Goal: Find specific page/section: Locate item on page

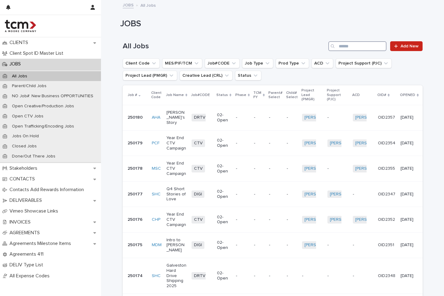
click at [358, 45] on input "Search" at bounding box center [358, 46] width 58 height 10
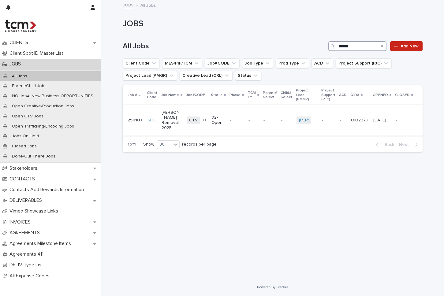
type input "******"
click at [168, 122] on p "[PERSON_NAME] Removal_2025" at bounding box center [172, 120] width 21 height 21
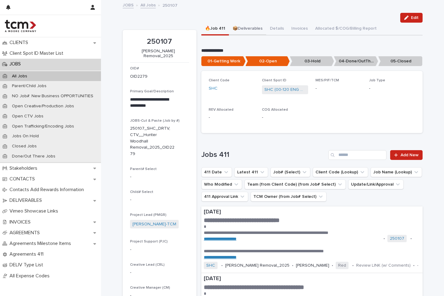
click at [245, 26] on button "📦Deliverables" at bounding box center [247, 29] width 37 height 13
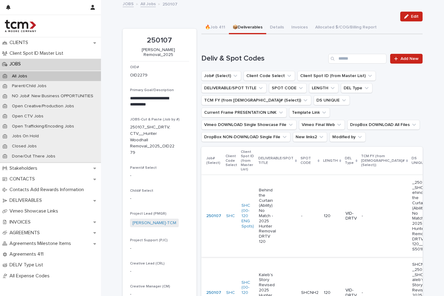
scroll to position [2, 0]
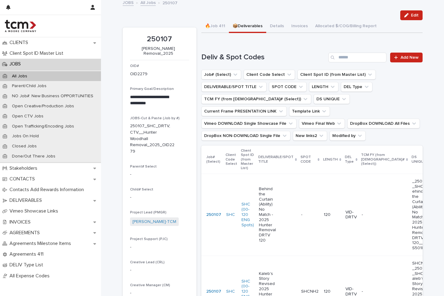
click at [284, 194] on div "Behind the Curtain (Ability) No Match - 2025 Hunter Removal DRTV 120" at bounding box center [277, 215] width 37 height 62
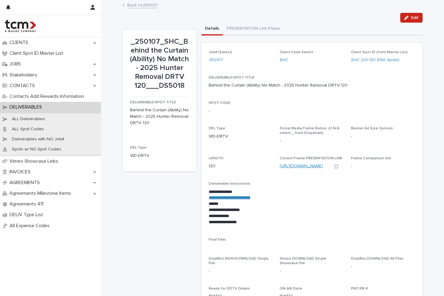
copy link "[URL][DOMAIN_NAME]"
click at [303, 168] on link "[URL][DOMAIN_NAME]" at bounding box center [301, 166] width 43 height 4
